Goal: Task Accomplishment & Management: Use online tool/utility

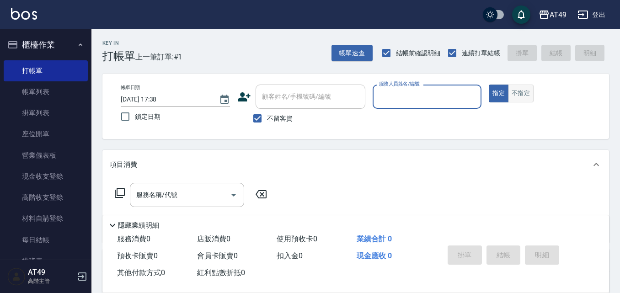
click at [529, 91] on button "不指定" at bounding box center [521, 94] width 26 height 18
click at [460, 99] on input "服務人員姓名/編號" at bounding box center [427, 97] width 101 height 16
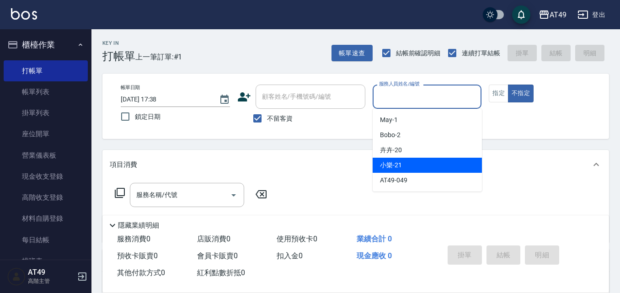
click at [413, 169] on div "小樂 -21" at bounding box center [427, 165] width 109 height 15
type input "小樂-21"
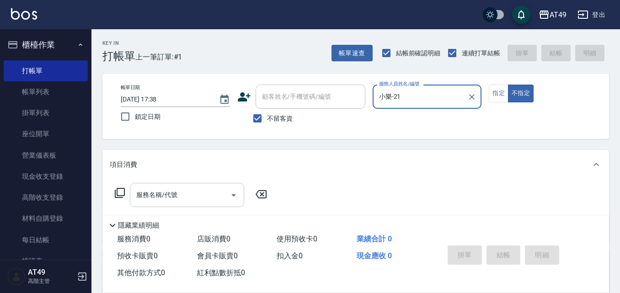
click at [208, 198] on input "服務名稱/代號" at bounding box center [180, 195] width 92 height 16
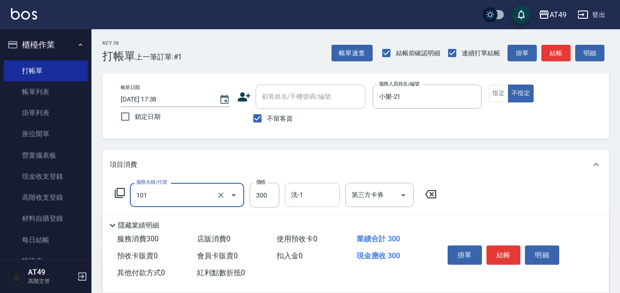
click at [332, 201] on input "洗-1" at bounding box center [312, 195] width 47 height 16
type input "一般洗髮(101)"
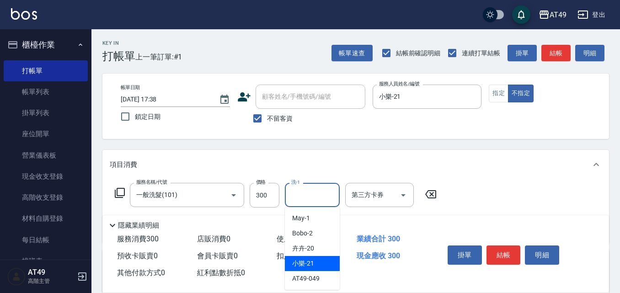
click at [316, 263] on div "小樂 -21" at bounding box center [312, 263] width 55 height 15
type input "小樂-21"
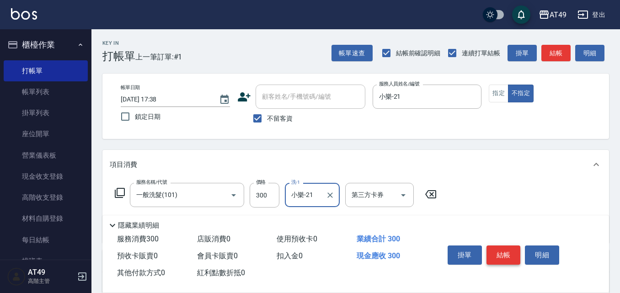
click at [506, 251] on button "結帳" at bounding box center [504, 255] width 34 height 19
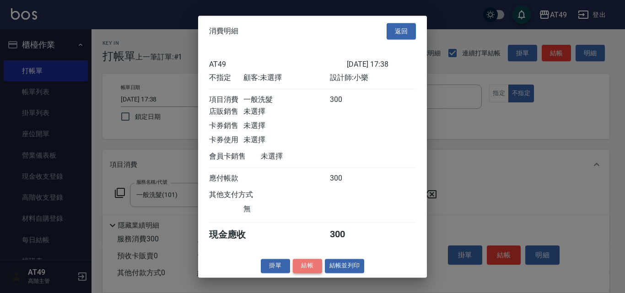
click at [306, 271] on button "結帳" at bounding box center [307, 266] width 29 height 14
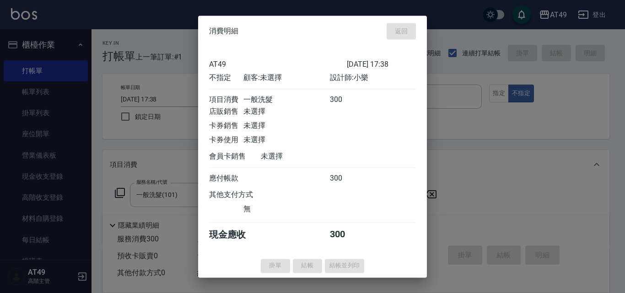
type input "[DATE] 18:21"
